Goal: Navigation & Orientation: Understand site structure

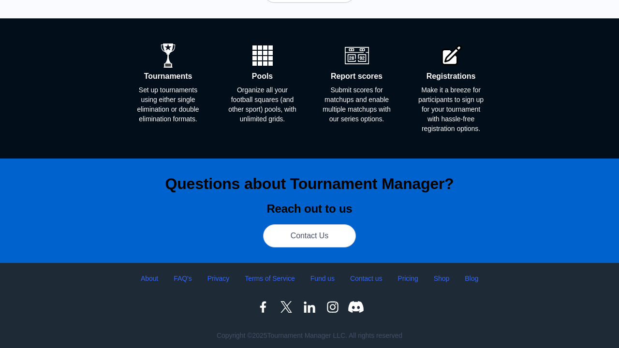
scroll to position [395, 0]
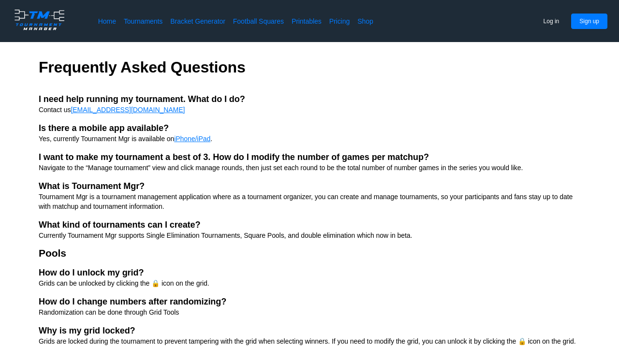
scroll to position [92, 0]
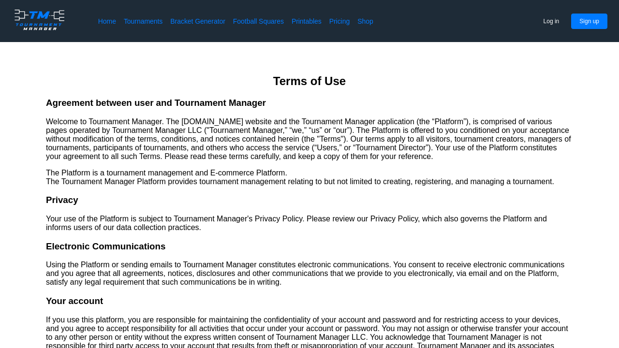
scroll to position [92, 0]
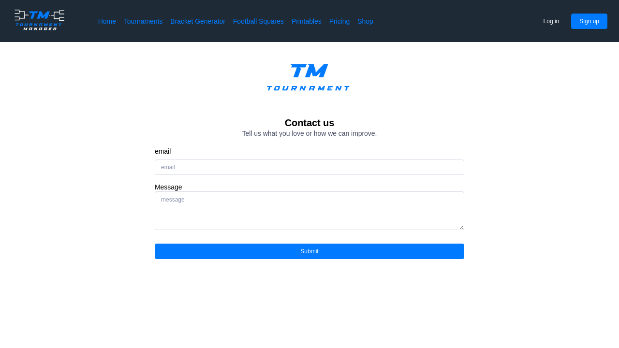
scroll to position [92, 0]
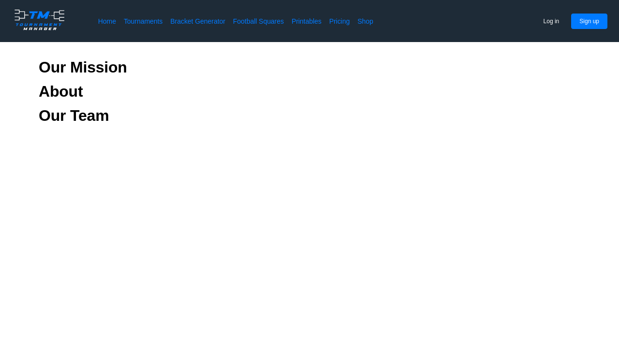
scroll to position [92, 0]
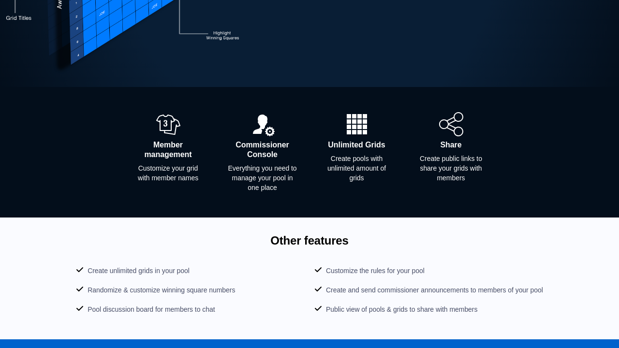
scroll to position [236, 0]
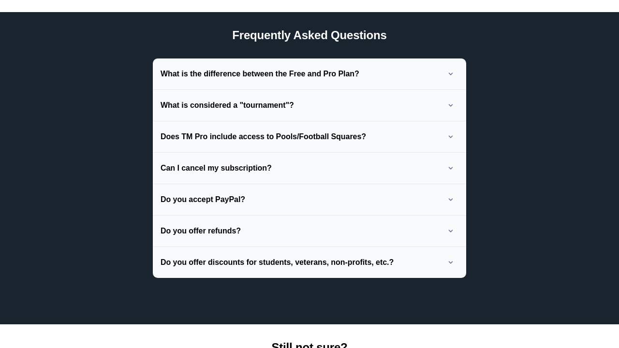
scroll to position [416, 0]
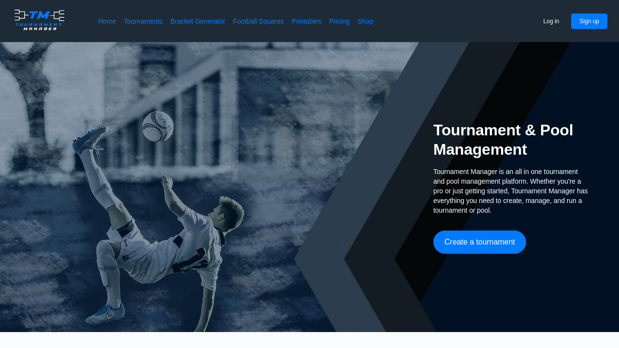
scroll to position [519, 0]
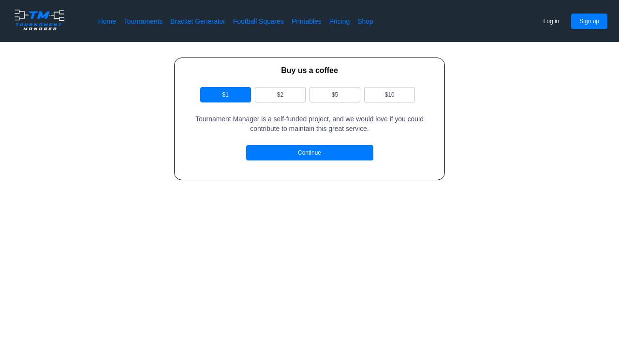
scroll to position [92, 0]
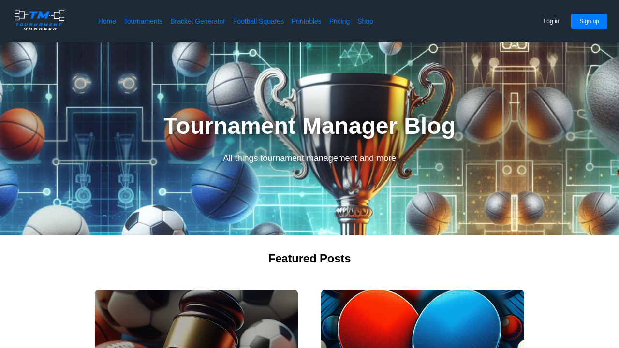
scroll to position [309, 0]
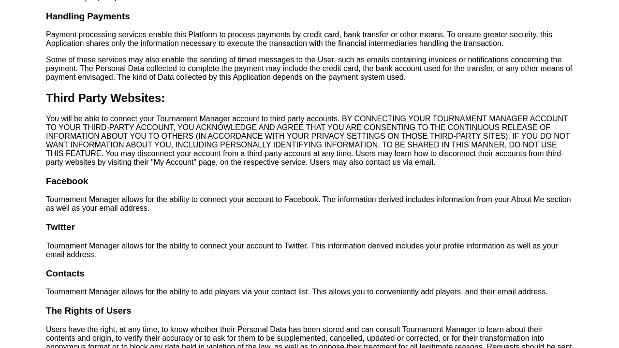
scroll to position [1802, 0]
